Goal: Transaction & Acquisition: Purchase product/service

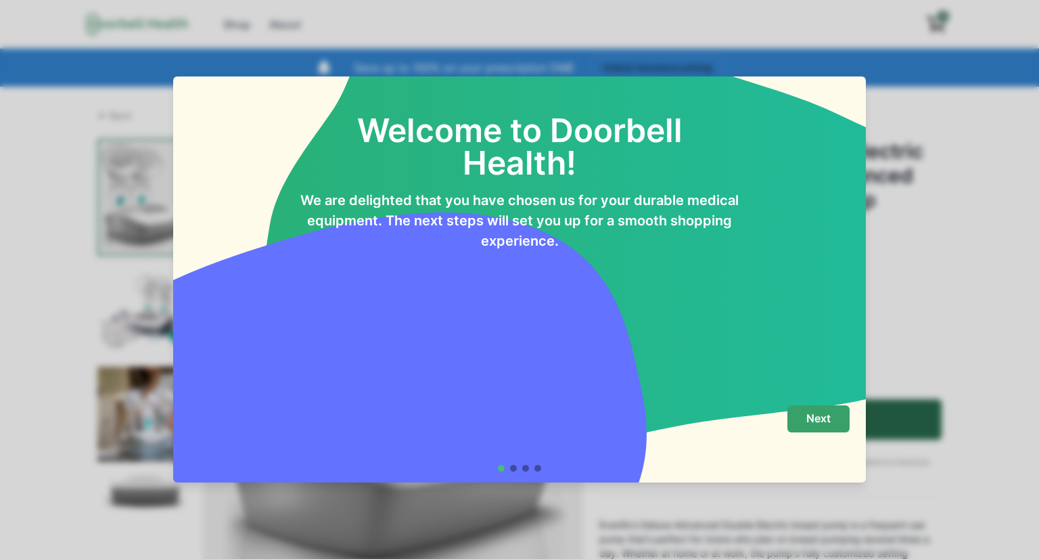
click at [811, 422] on p "Next" at bounding box center [819, 418] width 24 height 13
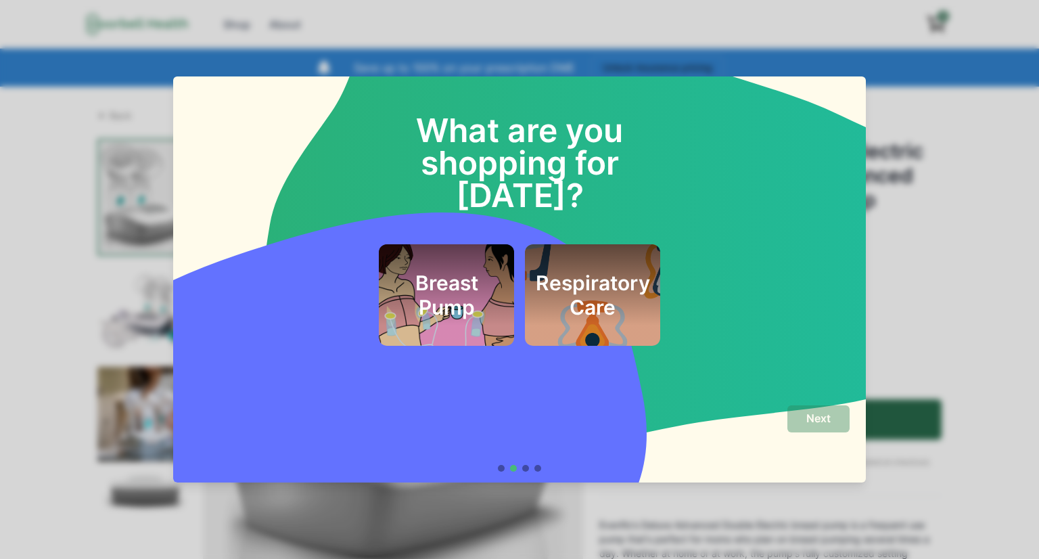
click at [426, 261] on div "Breast Pump" at bounding box center [446, 295] width 103 height 69
click at [823, 420] on p "Next" at bounding box center [819, 418] width 24 height 13
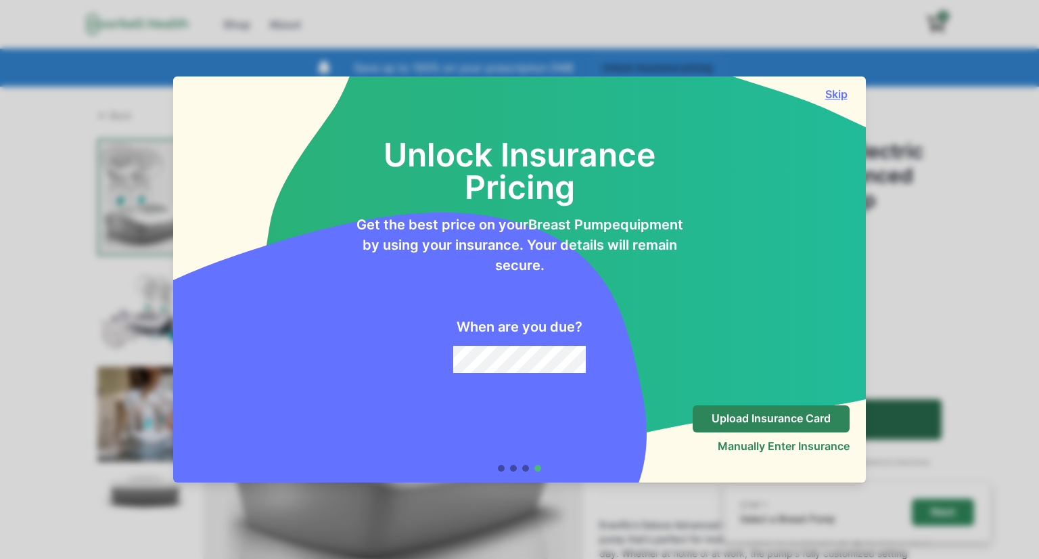
click at [834, 94] on button "Skip" at bounding box center [836, 94] width 27 height 14
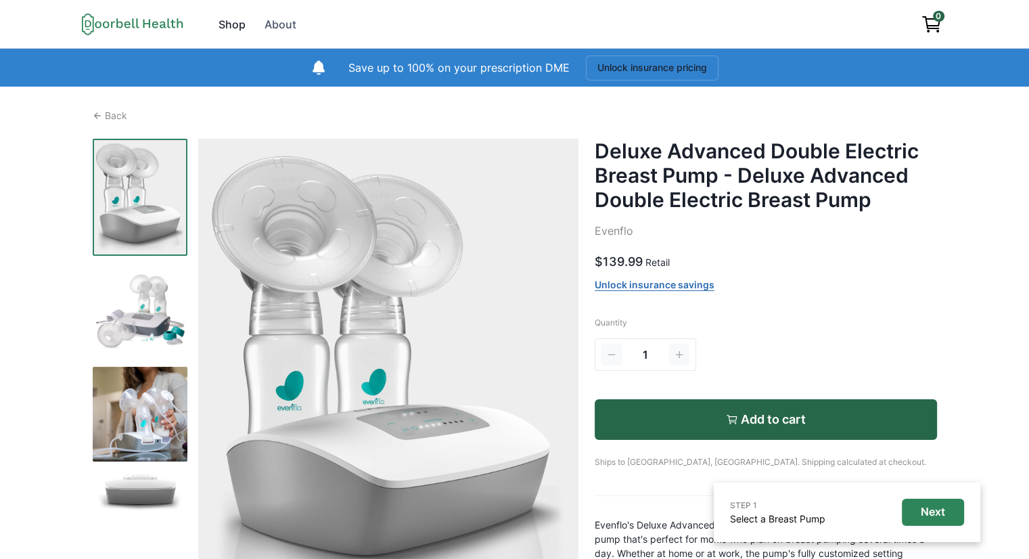
click at [231, 25] on div "Shop" at bounding box center [232, 24] width 27 height 16
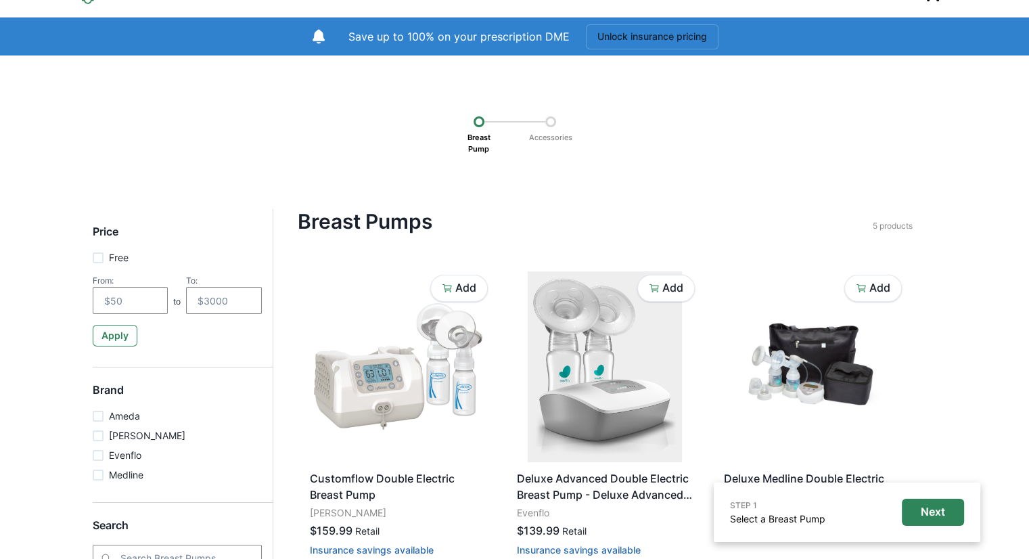
scroll to position [32, 0]
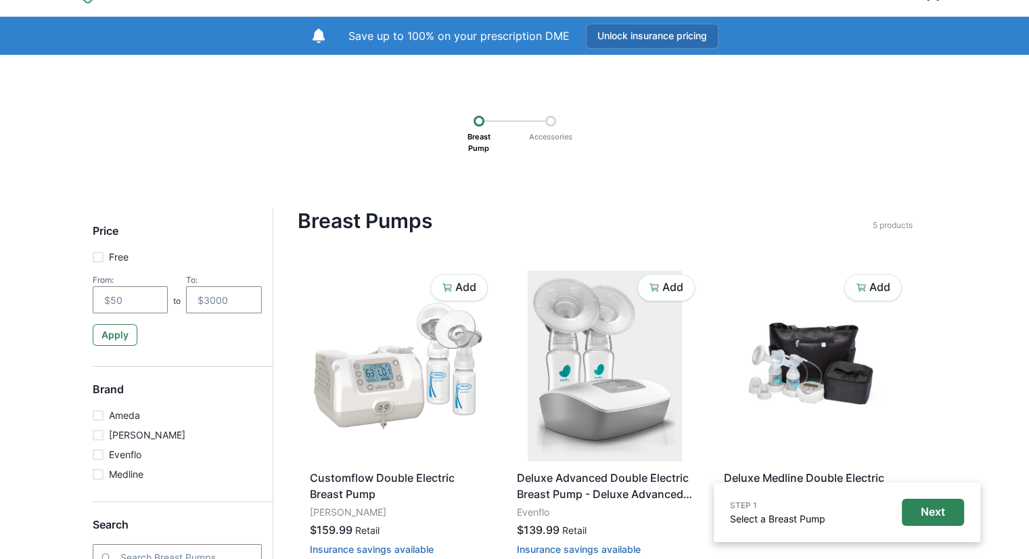
click at [680, 28] on button "Unlock insurance pricing" at bounding box center [652, 36] width 133 height 25
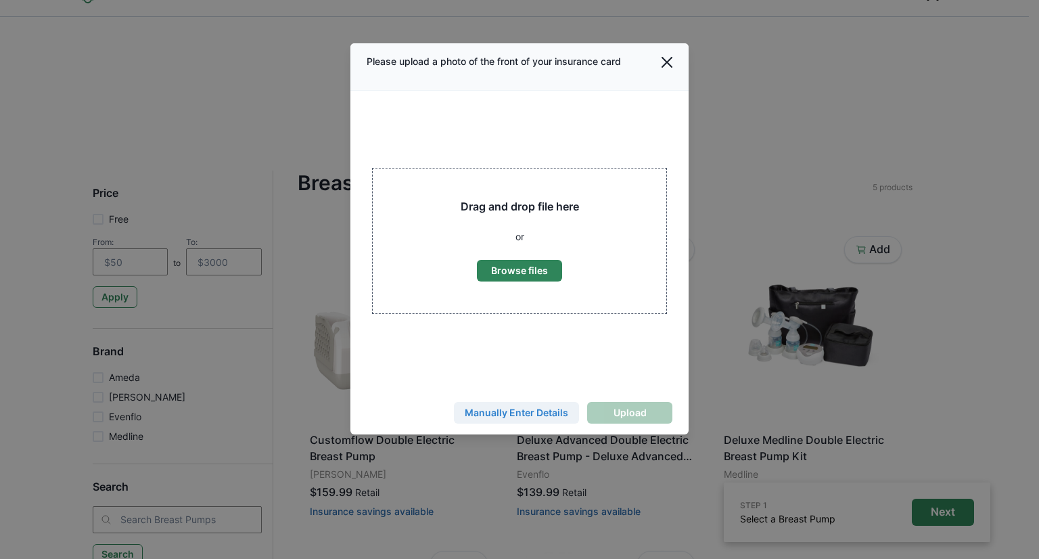
click at [516, 412] on button "Manually Enter Details" at bounding box center [516, 413] width 125 height 22
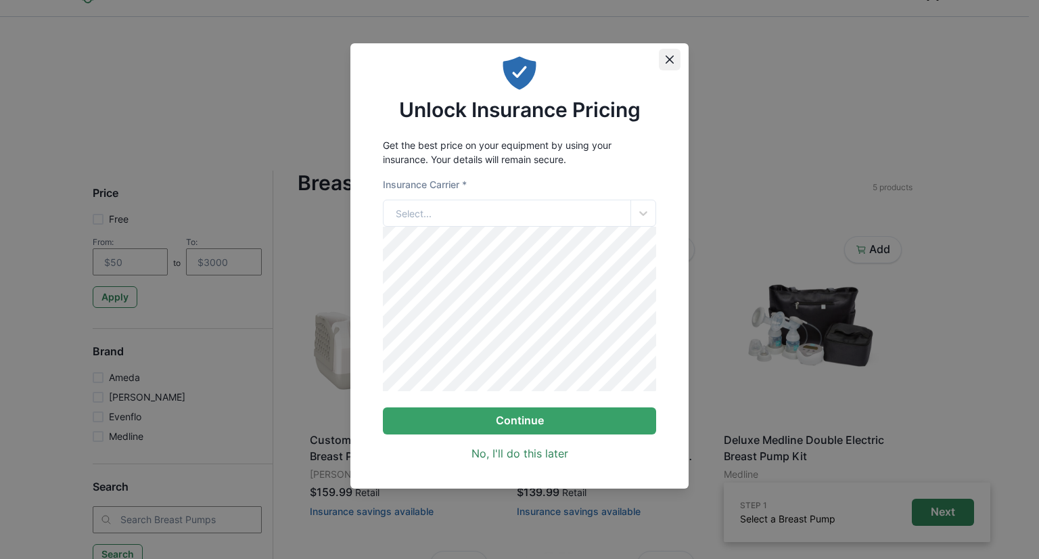
click at [666, 60] on icon "Close" at bounding box center [670, 59] width 8 height 8
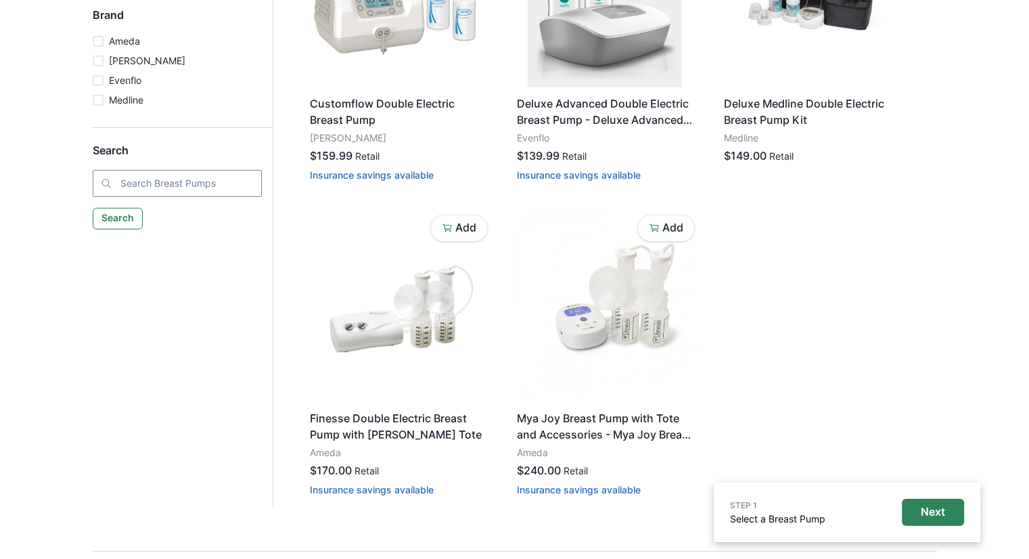
scroll to position [0, 0]
